Goal: Task Accomplishment & Management: Manage account settings

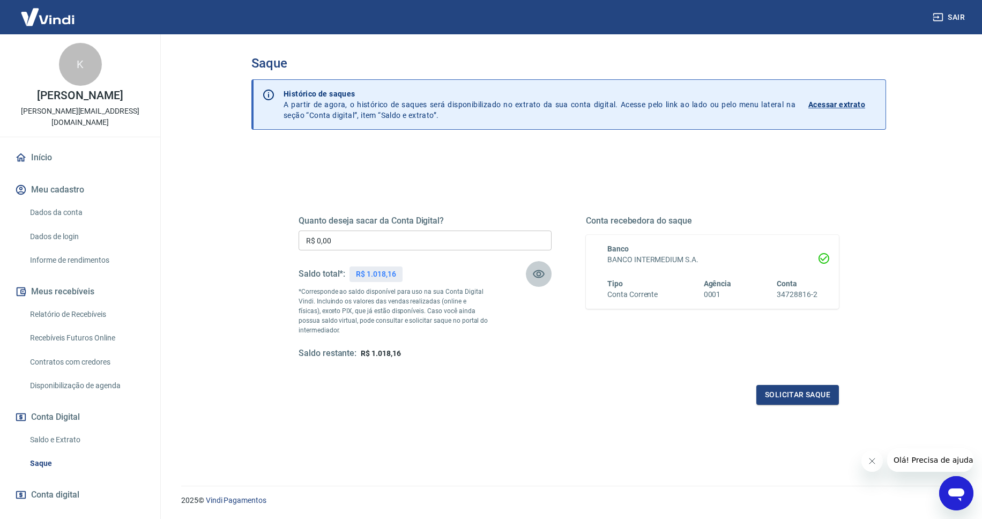
click at [539, 274] on icon "button" at bounding box center [538, 273] width 13 height 13
click at [73, 303] on link "Relatório de Recebíveis" at bounding box center [87, 314] width 122 height 22
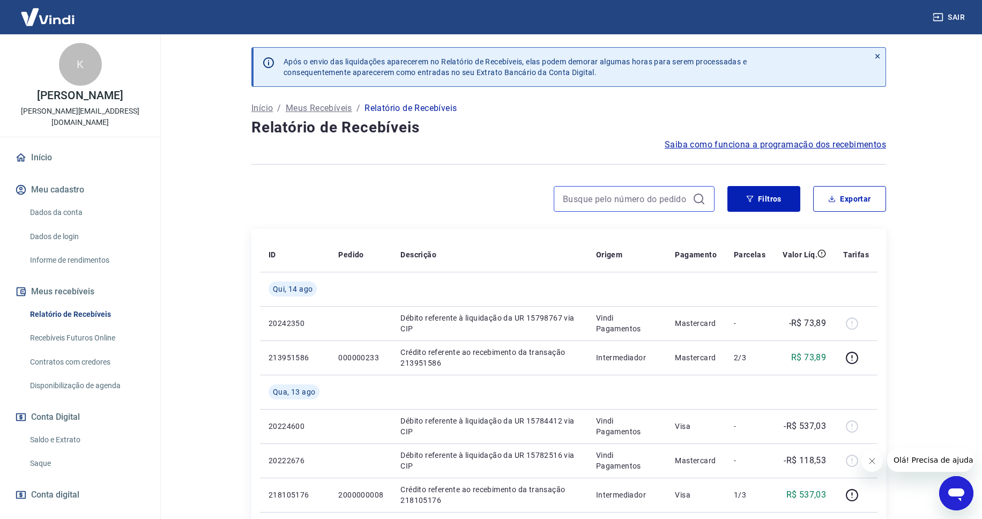
click at [630, 199] on input at bounding box center [625, 199] width 125 height 16
click at [733, 193] on button "Filtros" at bounding box center [763, 199] width 73 height 26
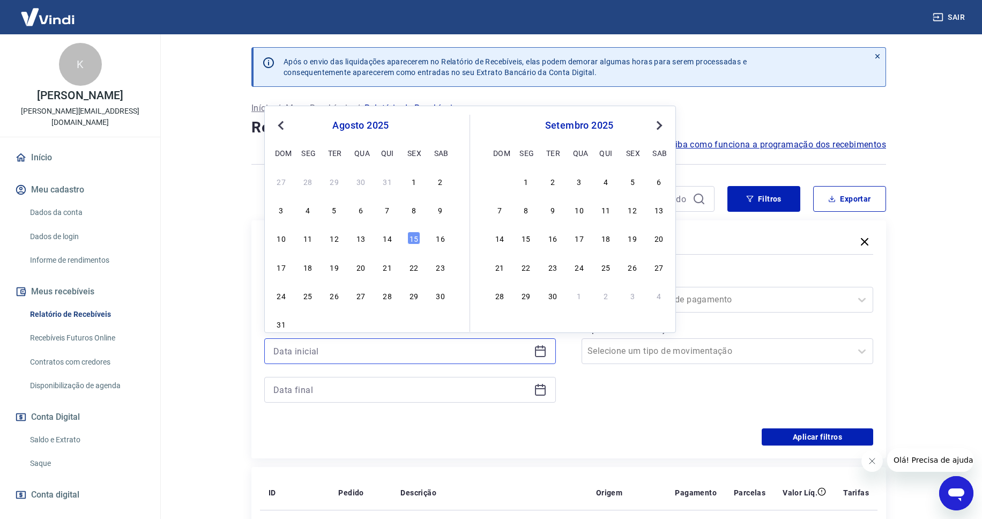
click at [402, 352] on input at bounding box center [401, 351] width 256 height 16
click at [282, 127] on span "Previous Month" at bounding box center [282, 125] width 0 height 12
click at [282, 128] on span "Previous Month" at bounding box center [282, 125] width 0 height 12
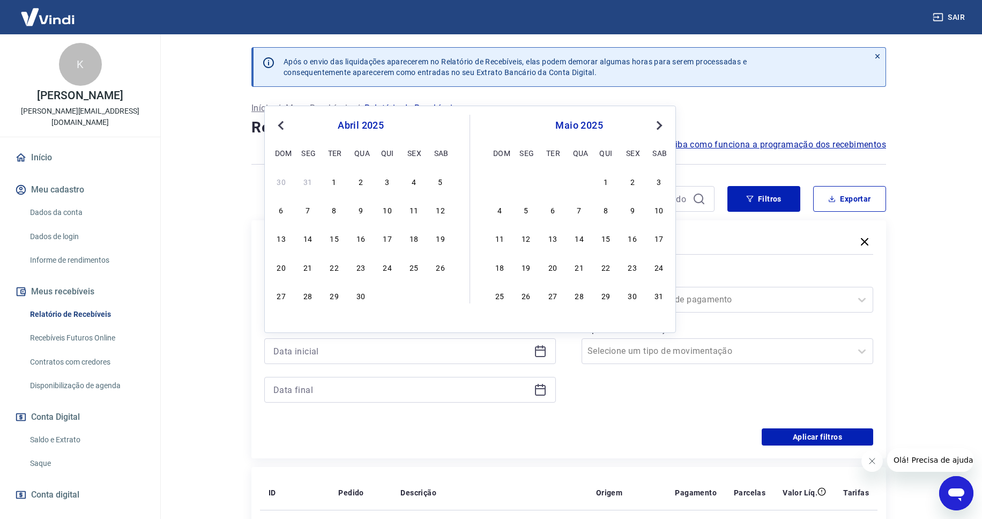
click at [282, 128] on span "Previous Month" at bounding box center [282, 125] width 0 height 12
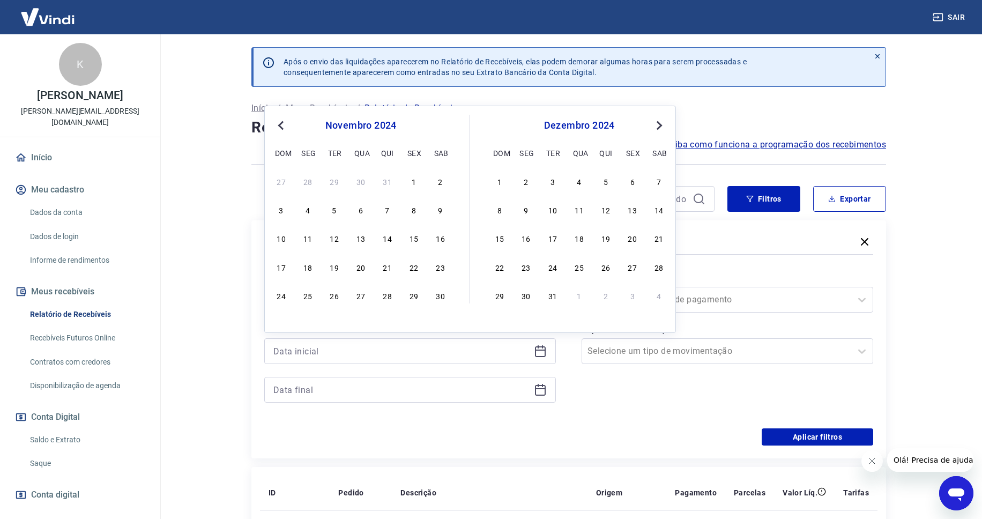
click at [285, 129] on button "Previous Month" at bounding box center [280, 125] width 13 height 13
click at [281, 186] on div "1" at bounding box center [281, 181] width 13 height 13
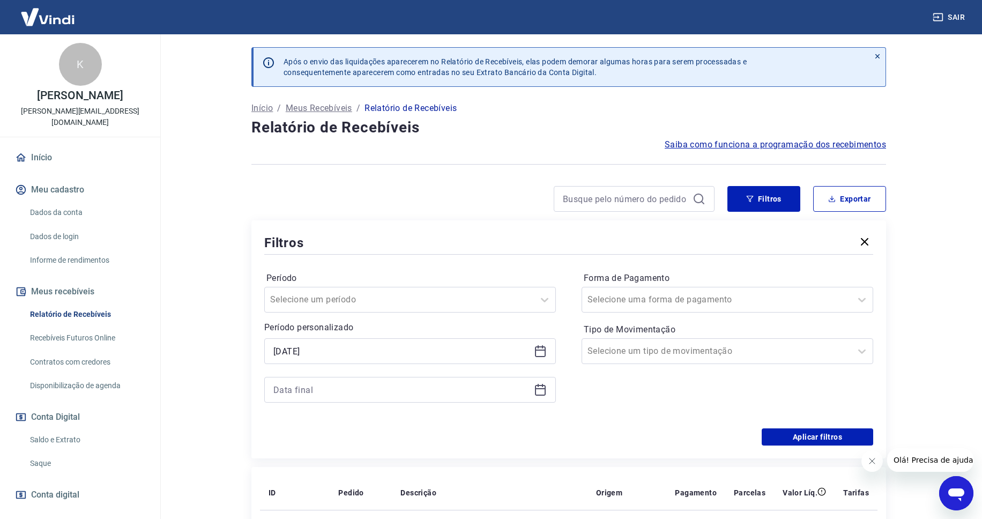
type input "[DATE]"
click at [466, 392] on input at bounding box center [401, 390] width 256 height 16
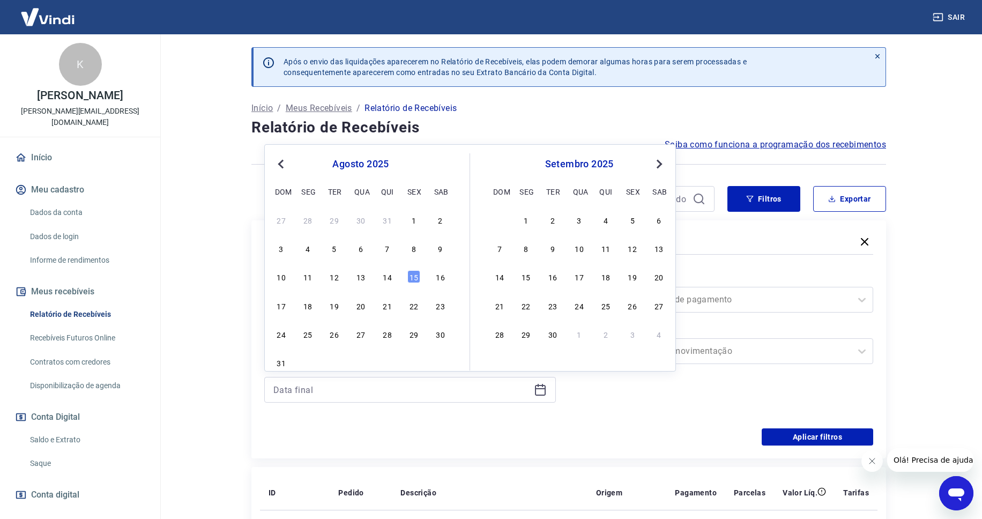
drag, startPoint x: 413, startPoint y: 278, endPoint x: 509, endPoint y: 327, distance: 108.6
click at [414, 278] on div "15" at bounding box center [413, 276] width 13 height 13
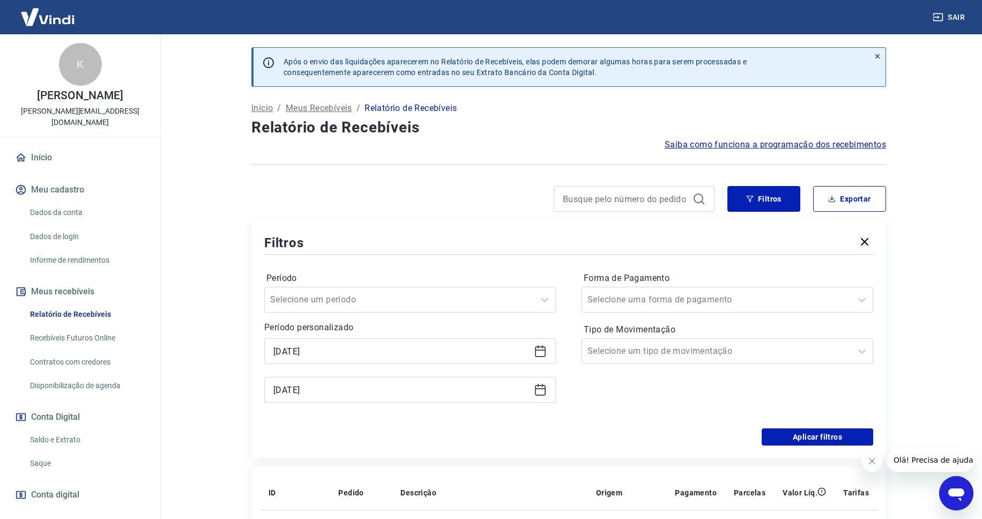
type input "[DATE]"
click at [774, 432] on button "Aplicar filtros" at bounding box center [816, 436] width 111 height 17
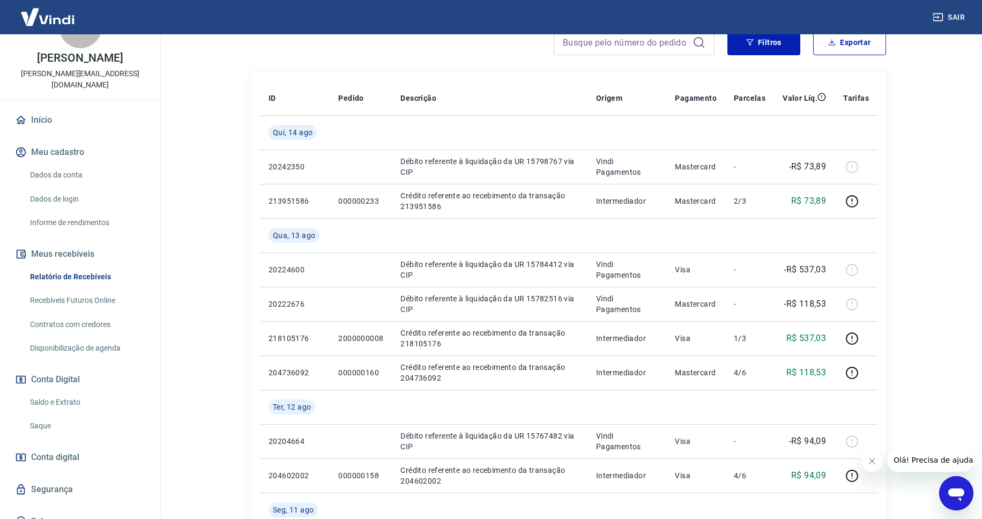
scroll to position [41, 0]
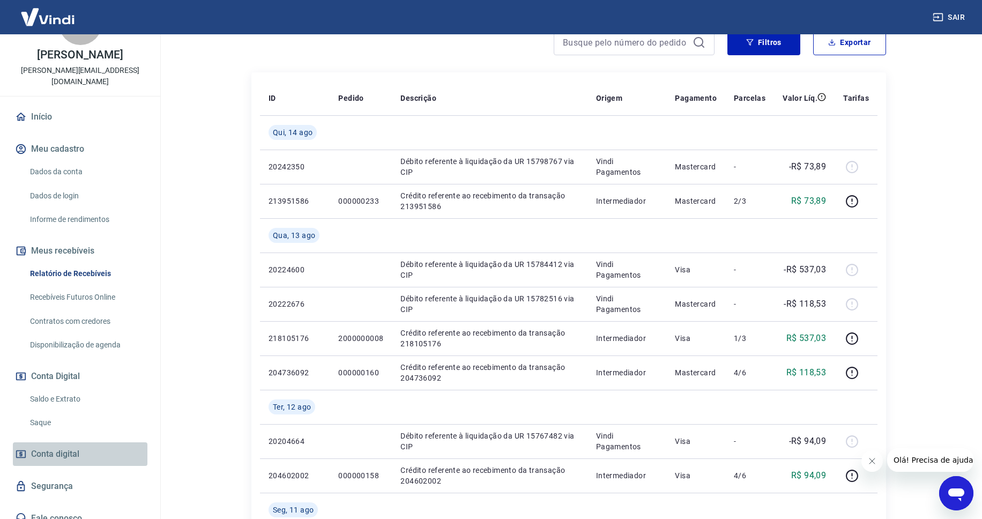
click at [58, 446] on span "Conta digital" at bounding box center [55, 453] width 48 height 15
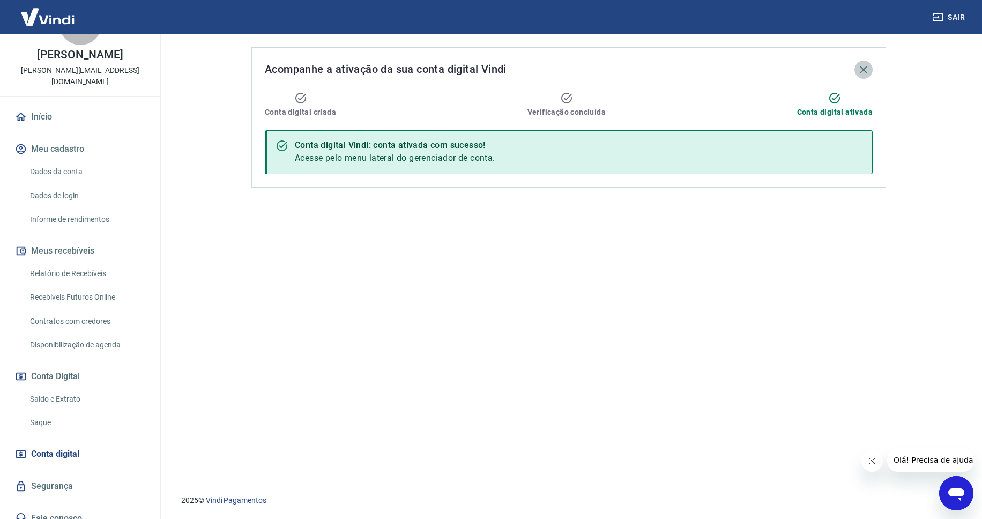
click at [864, 66] on icon "button" at bounding box center [863, 69] width 13 height 13
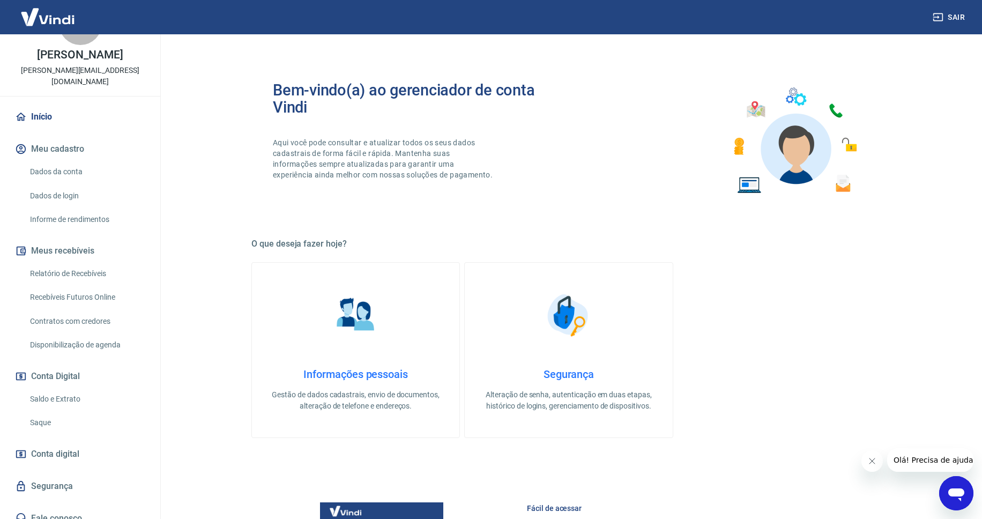
scroll to position [61, 0]
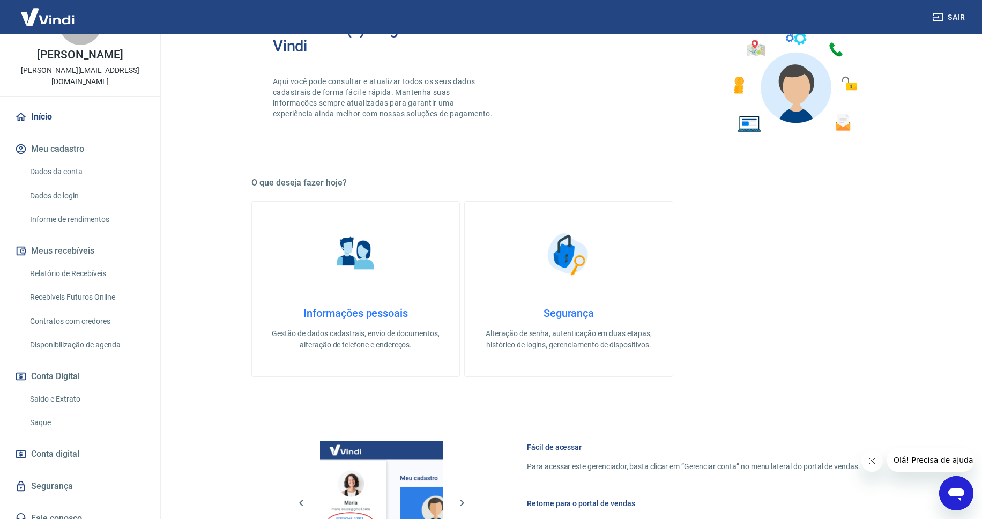
click at [120, 388] on link "Saldo e Extrato" at bounding box center [87, 399] width 122 height 22
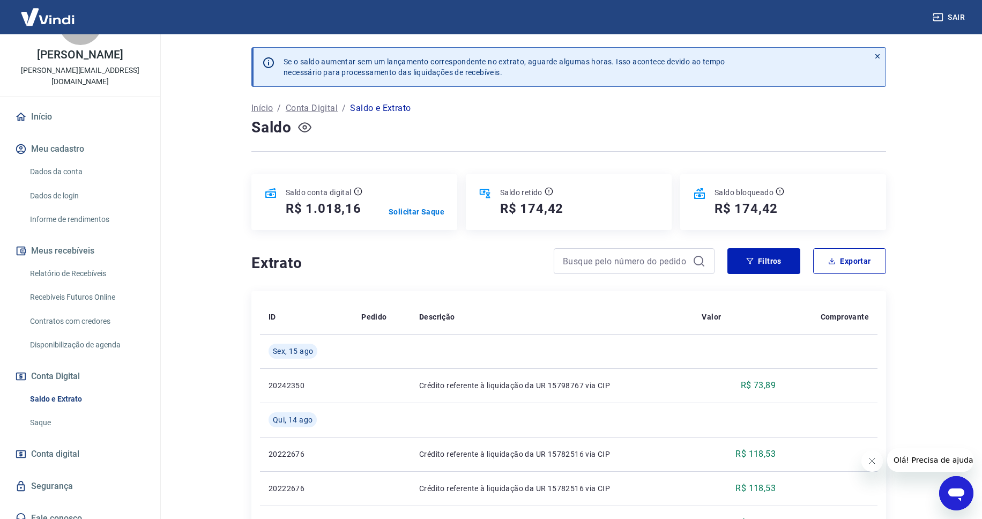
click at [305, 129] on icon "button" at bounding box center [304, 127] width 4 height 4
click at [740, 248] on button "Filtros" at bounding box center [763, 261] width 73 height 26
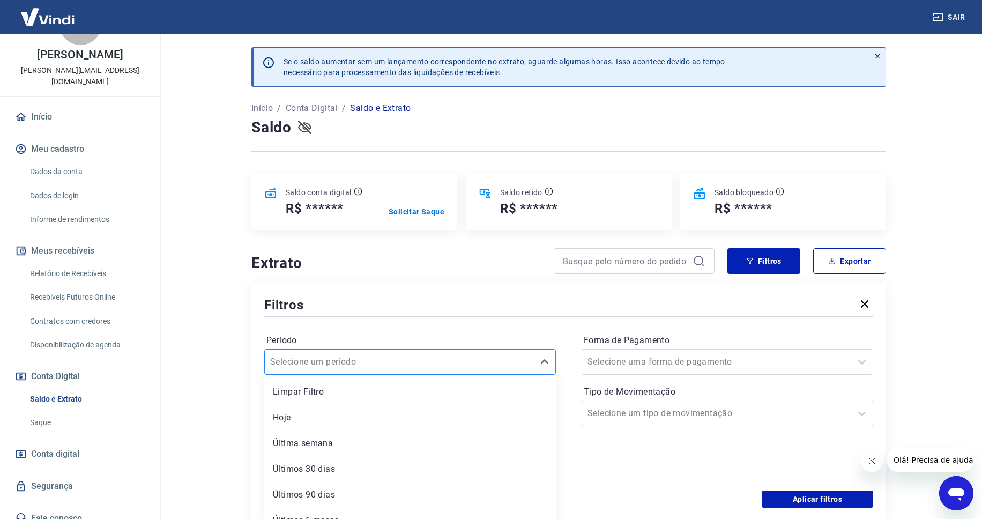
click at [466, 354] on div at bounding box center [399, 361] width 258 height 15
click at [480, 379] on div "Não encontrado" at bounding box center [409, 388] width 291 height 26
type input "010"
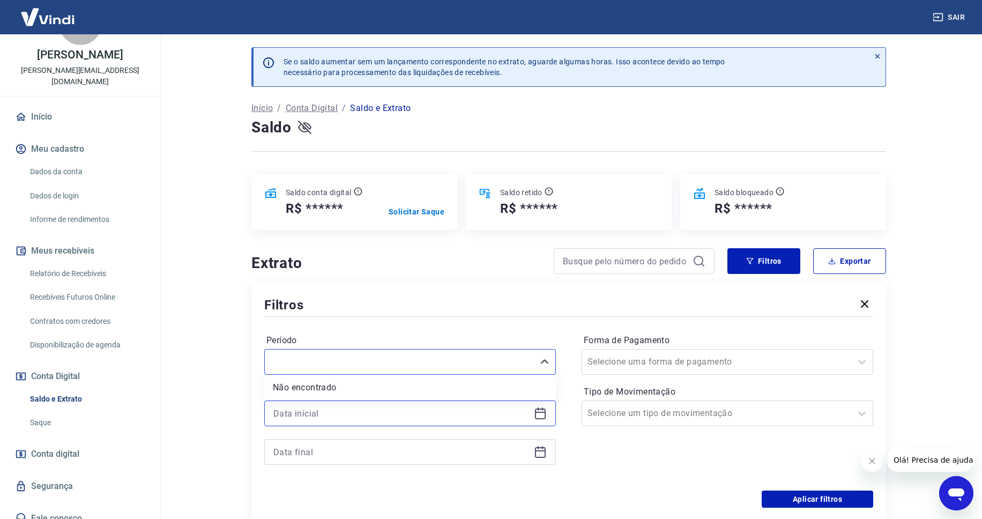
click at [468, 405] on input at bounding box center [401, 413] width 256 height 16
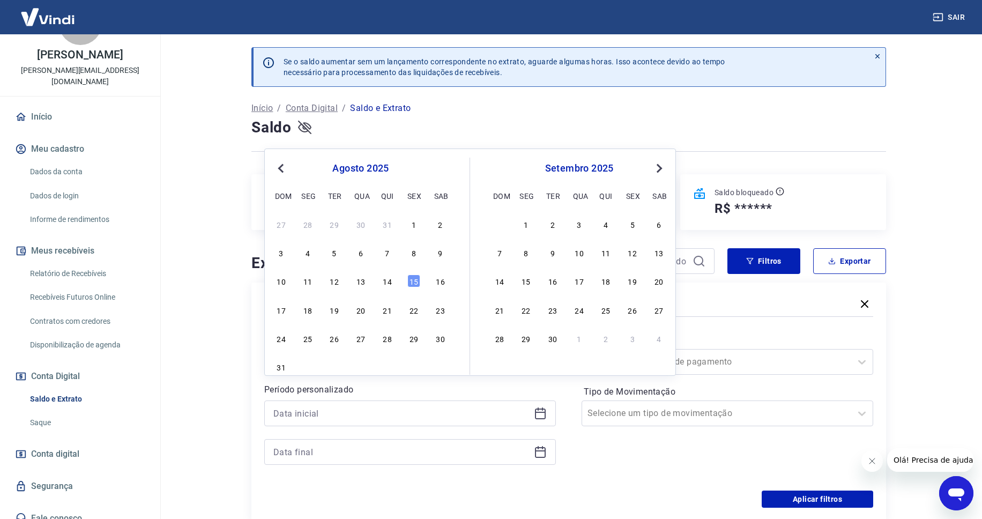
click at [277, 166] on button "Previous Month" at bounding box center [280, 168] width 13 height 13
click at [278, 166] on button "Previous Month" at bounding box center [280, 168] width 13 height 13
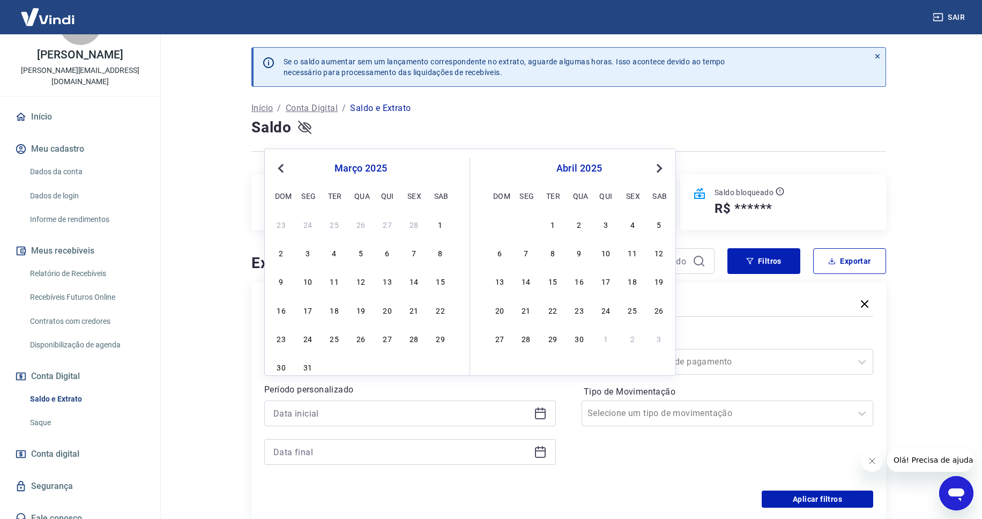
click at [278, 166] on button "Previous Month" at bounding box center [280, 168] width 13 height 13
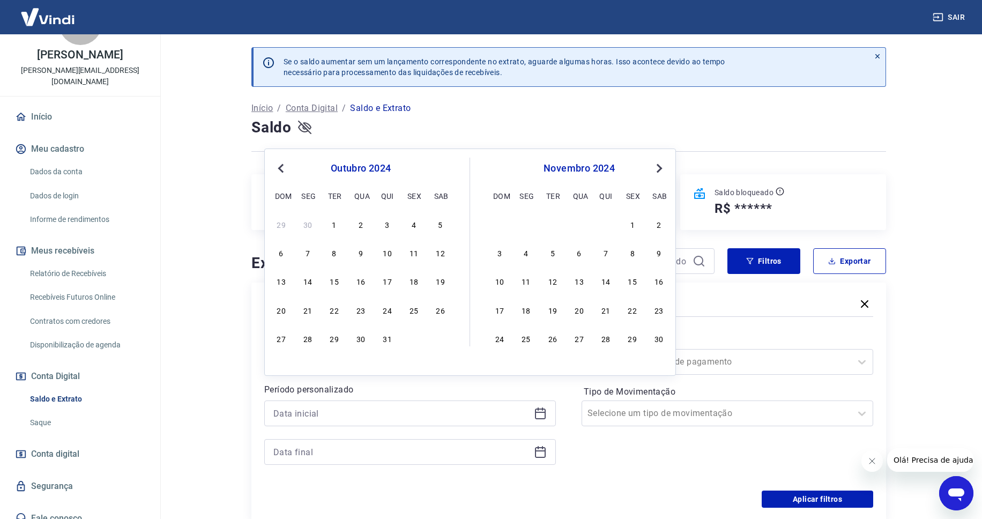
click at [278, 166] on button "Previous Month" at bounding box center [280, 168] width 13 height 13
click at [289, 224] on div "1 2 3 4 5 6 7" at bounding box center [360, 224] width 175 height 16
click at [286, 226] on div "1" at bounding box center [281, 224] width 13 height 13
type input "[DATE]"
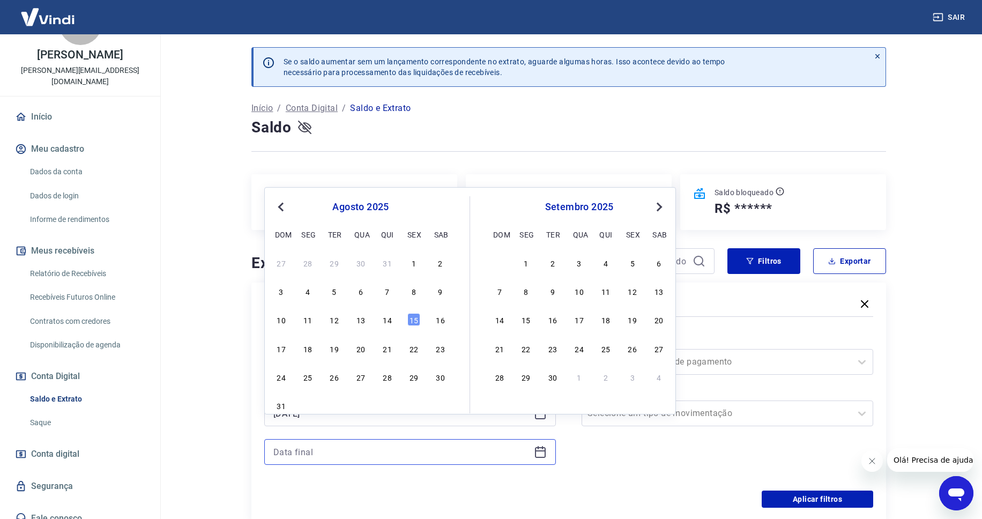
click at [350, 444] on input at bounding box center [401, 452] width 256 height 16
click at [412, 318] on div "15" at bounding box center [413, 319] width 13 height 13
type input "[DATE]"
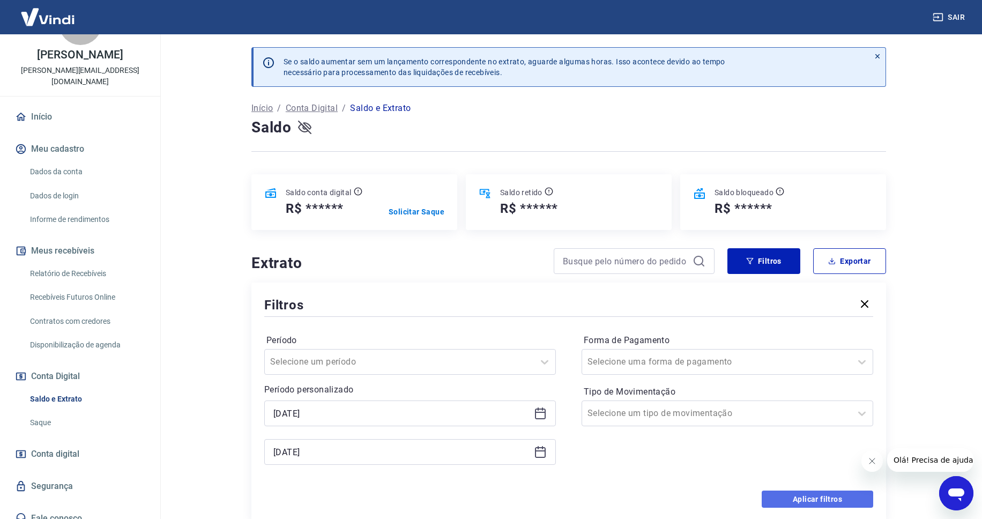
click at [778, 490] on button "Aplicar filtros" at bounding box center [816, 498] width 111 height 17
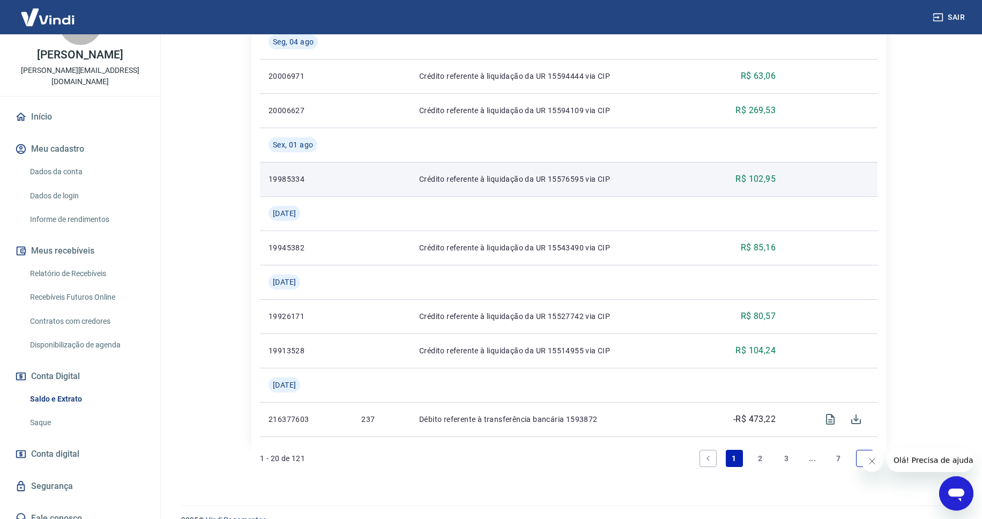
scroll to position [961, 0]
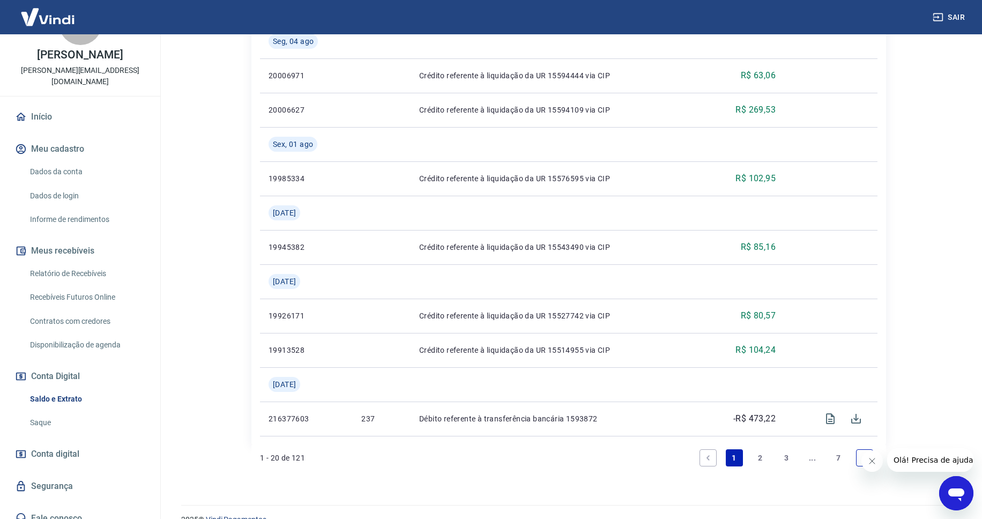
click at [839, 449] on link "7" at bounding box center [837, 457] width 17 height 17
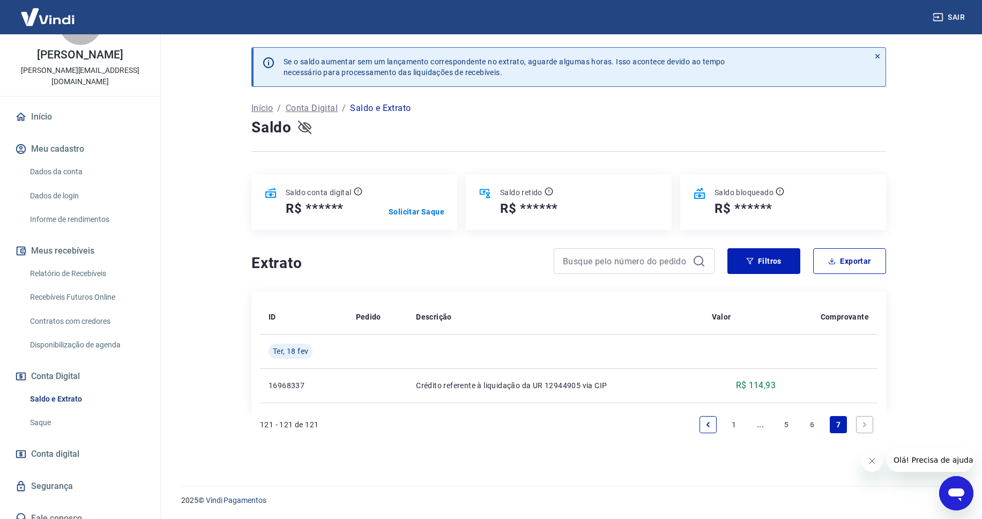
click at [816, 416] on link "6" at bounding box center [812, 424] width 17 height 17
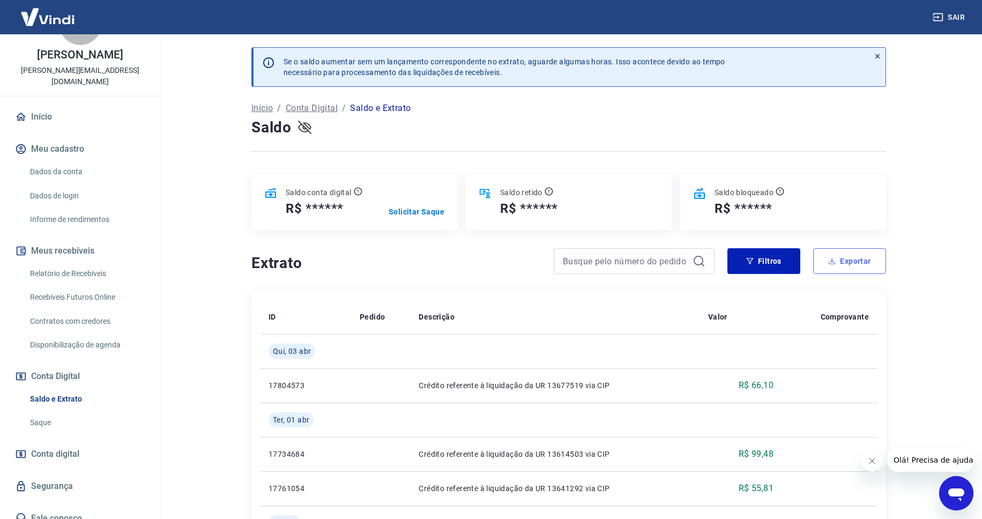
click at [834, 248] on button "Exportar" at bounding box center [849, 261] width 73 height 26
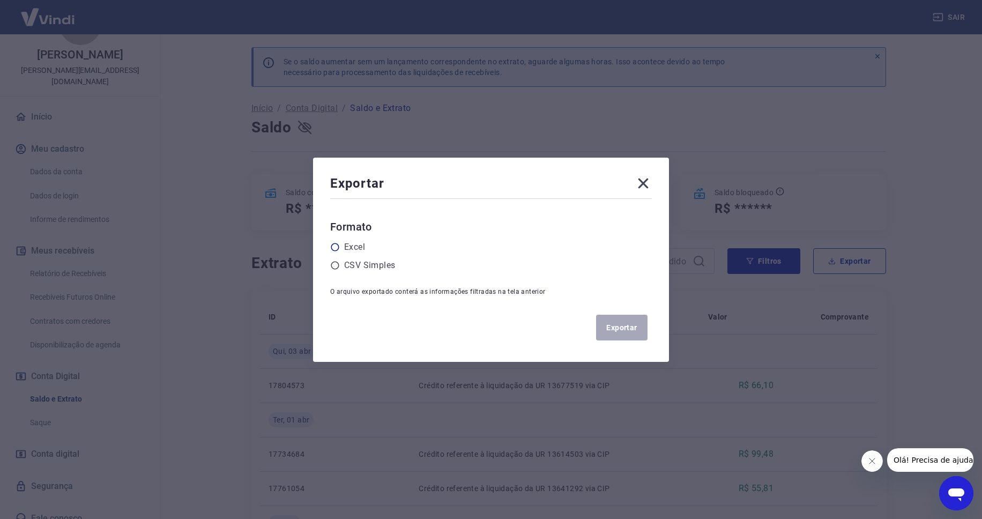
click at [357, 246] on label "Excel" at bounding box center [354, 247] width 21 height 13
click at [0, 0] on input "radio" at bounding box center [0, 0] width 0 height 0
click at [625, 331] on button "Exportar" at bounding box center [621, 328] width 51 height 26
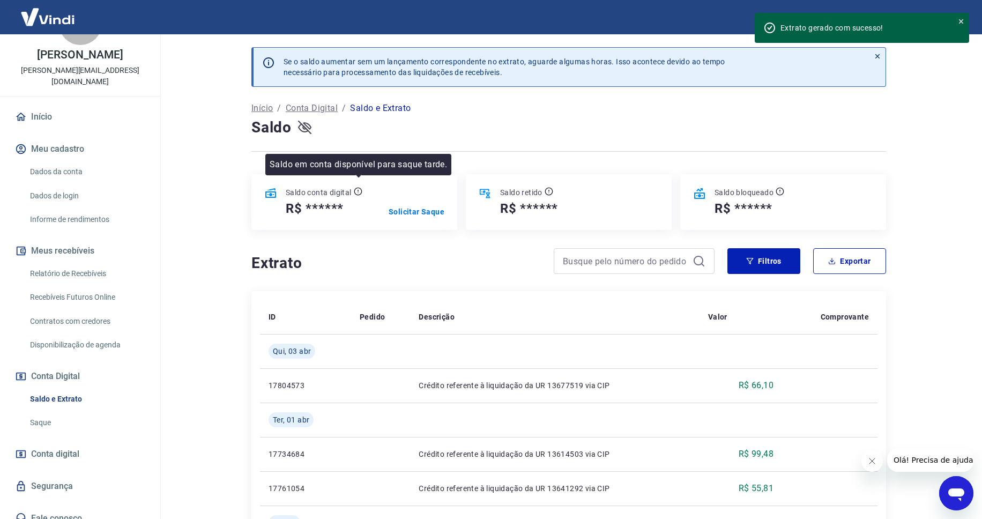
click at [358, 190] on icon at bounding box center [357, 191] width 1 height 2
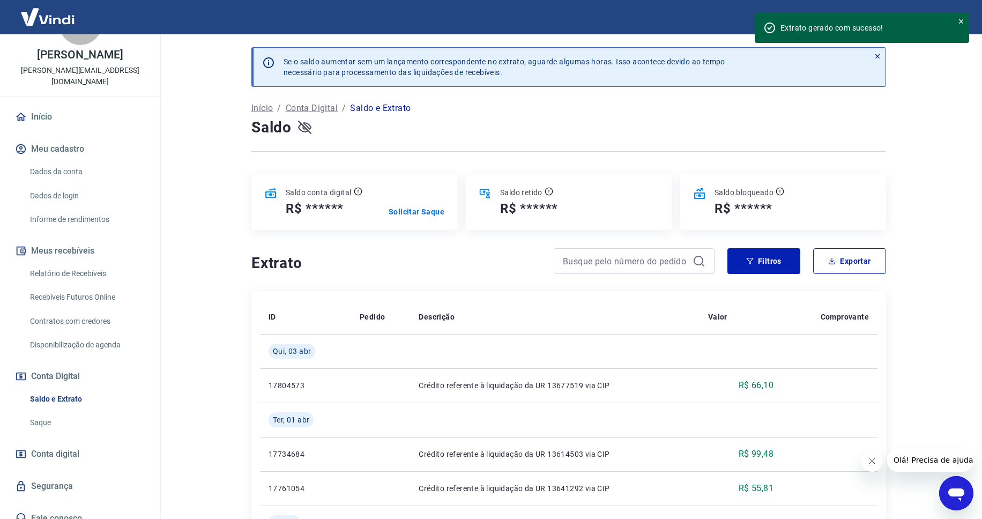
click at [304, 122] on icon "button" at bounding box center [304, 127] width 13 height 13
